Goal: Navigation & Orientation: Find specific page/section

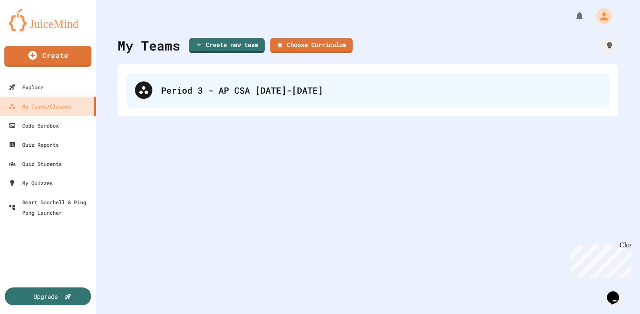
click at [397, 89] on div "Period 3 - AP CSA [DATE]-[DATE]" at bounding box center [380, 90] width 439 height 13
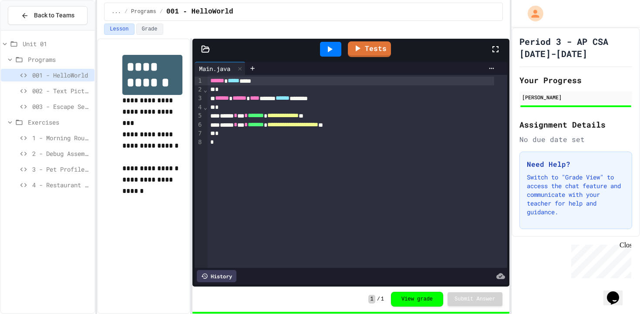
click at [60, 137] on span "1 - Morning Routine Fix" at bounding box center [61, 137] width 59 height 9
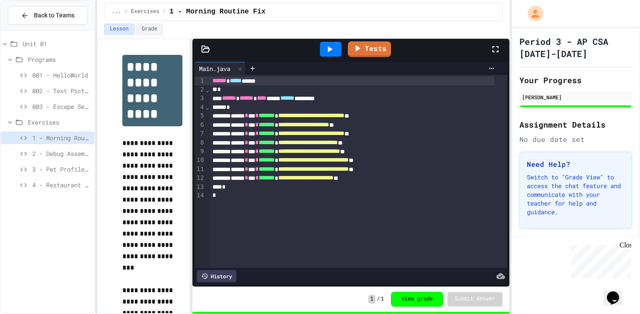
click at [40, 151] on span "2 - Debug Assembly" at bounding box center [61, 153] width 59 height 9
